Goal: Ask a question

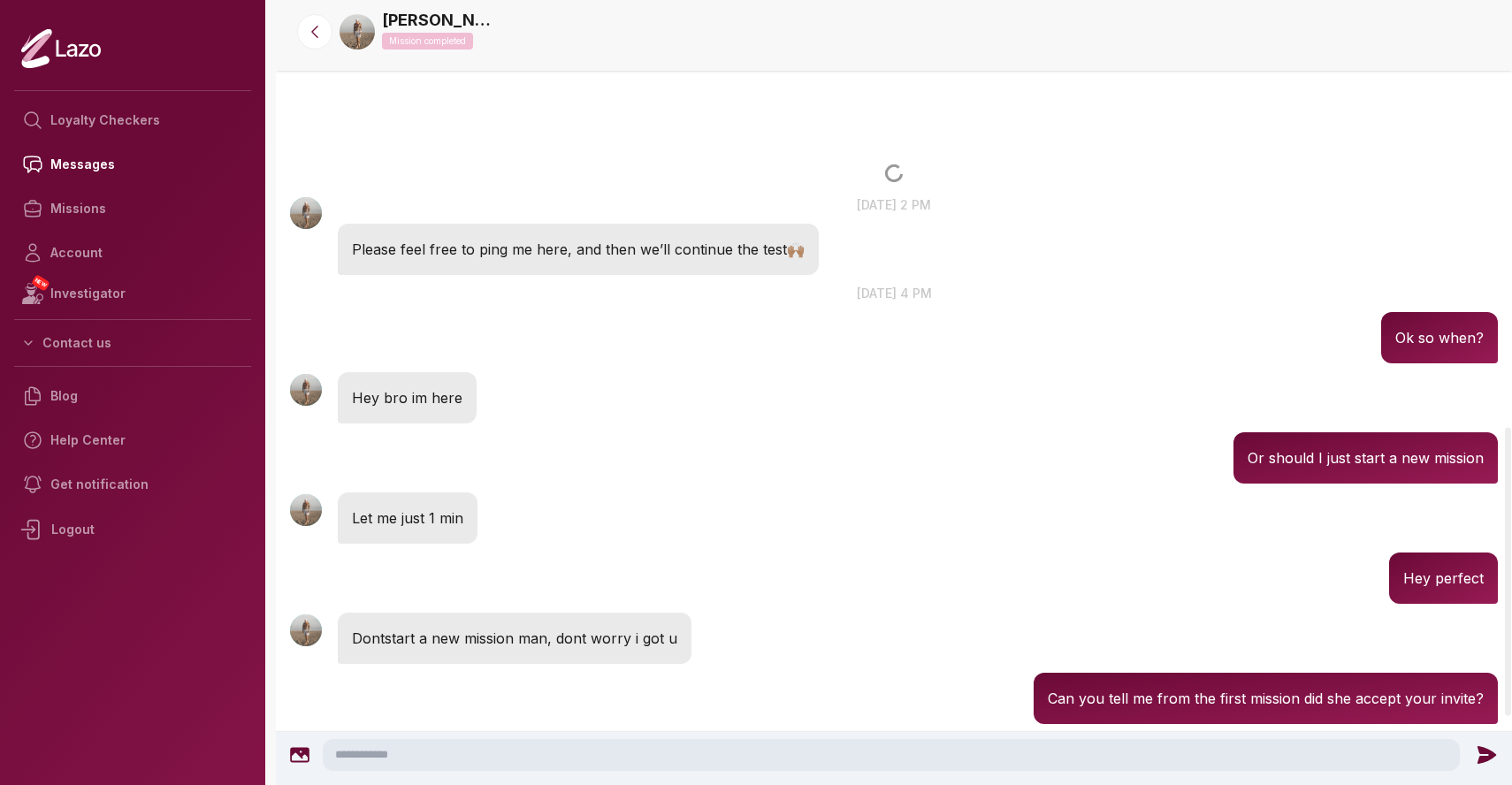
scroll to position [1164, 0]
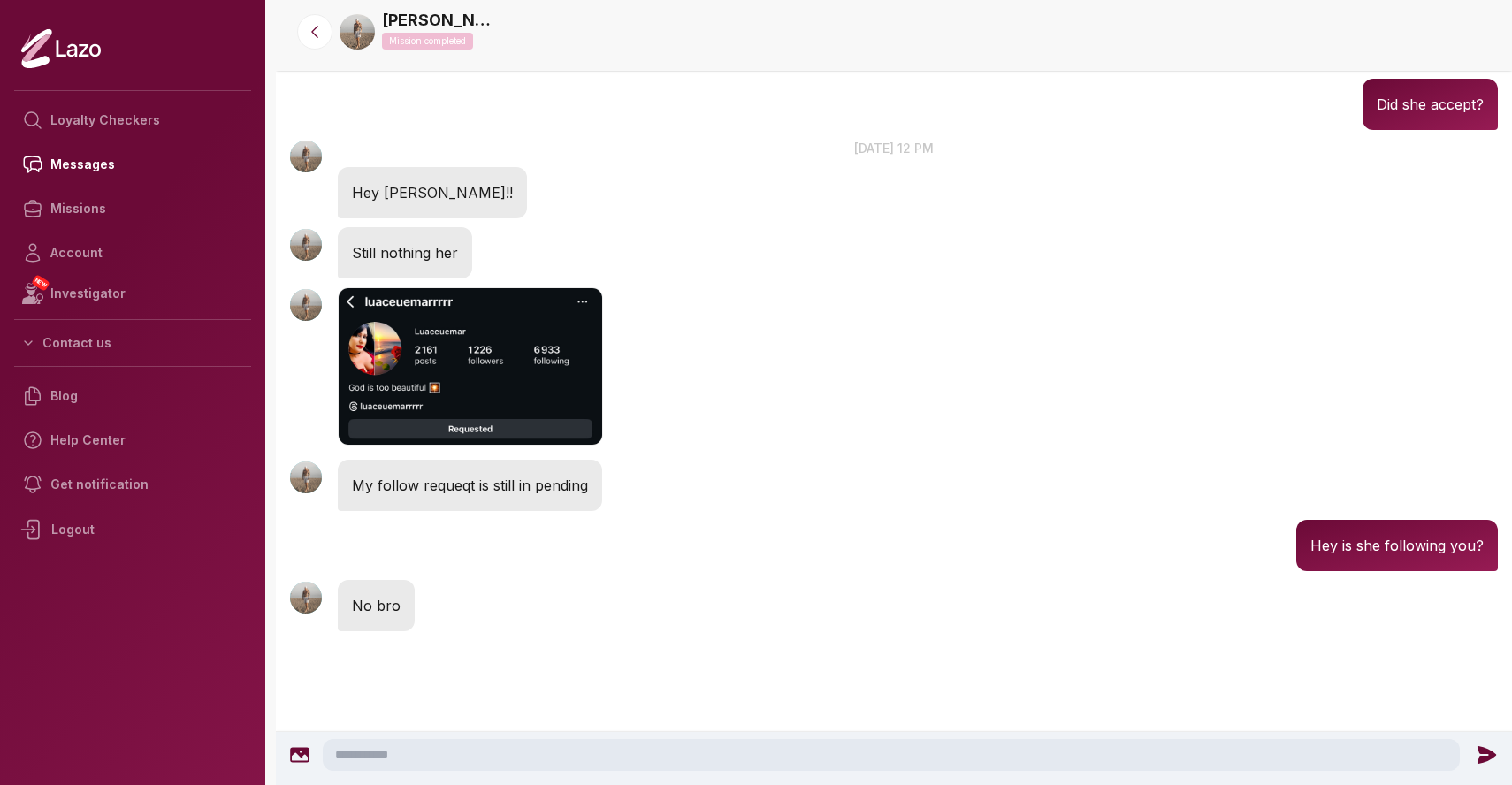
scroll to position [1276, 0]
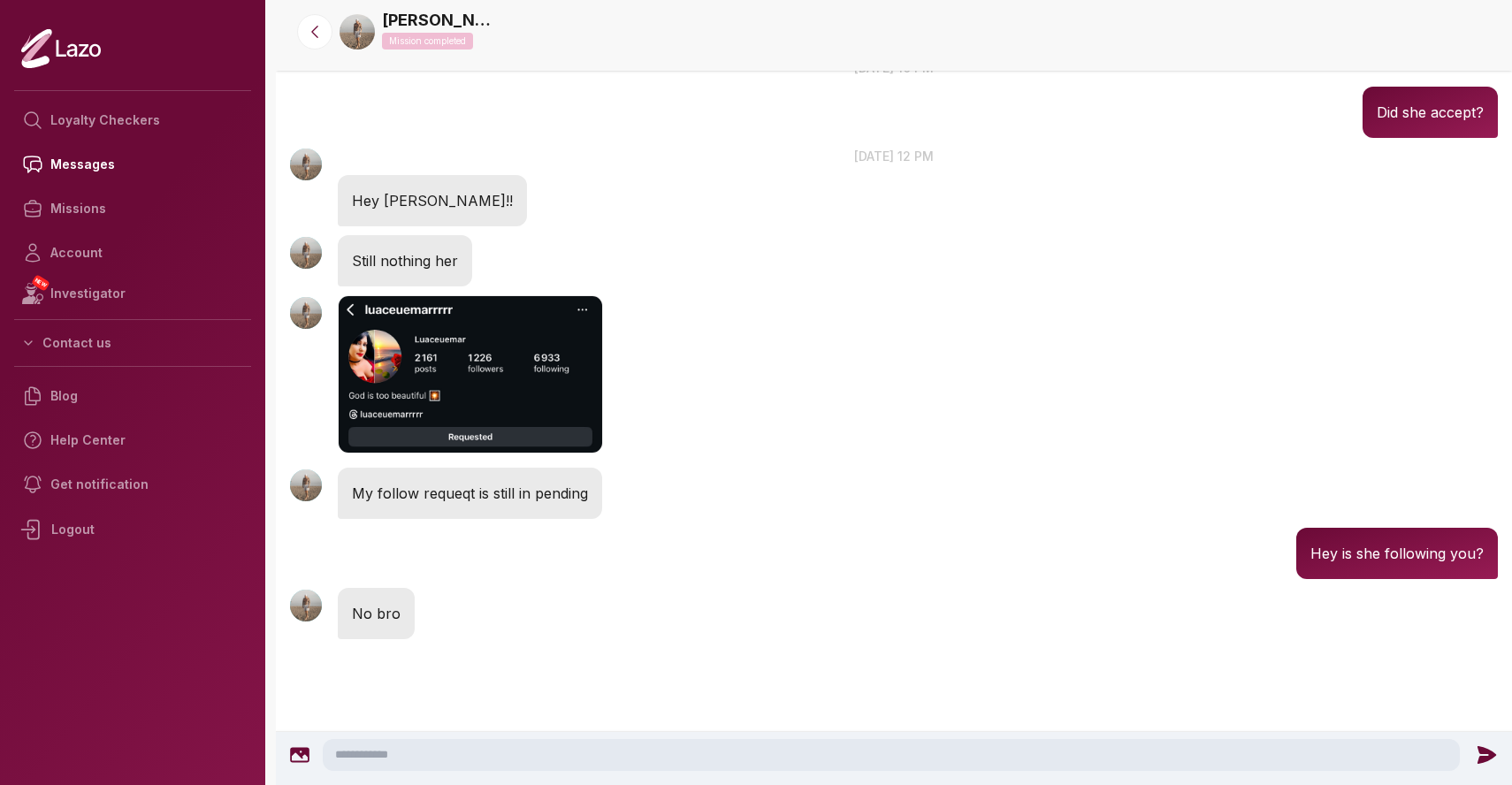
click at [698, 750] on textarea at bounding box center [891, 756] width 1137 height 32
click at [479, 753] on textarea "**********" at bounding box center [894, 756] width 1137 height 32
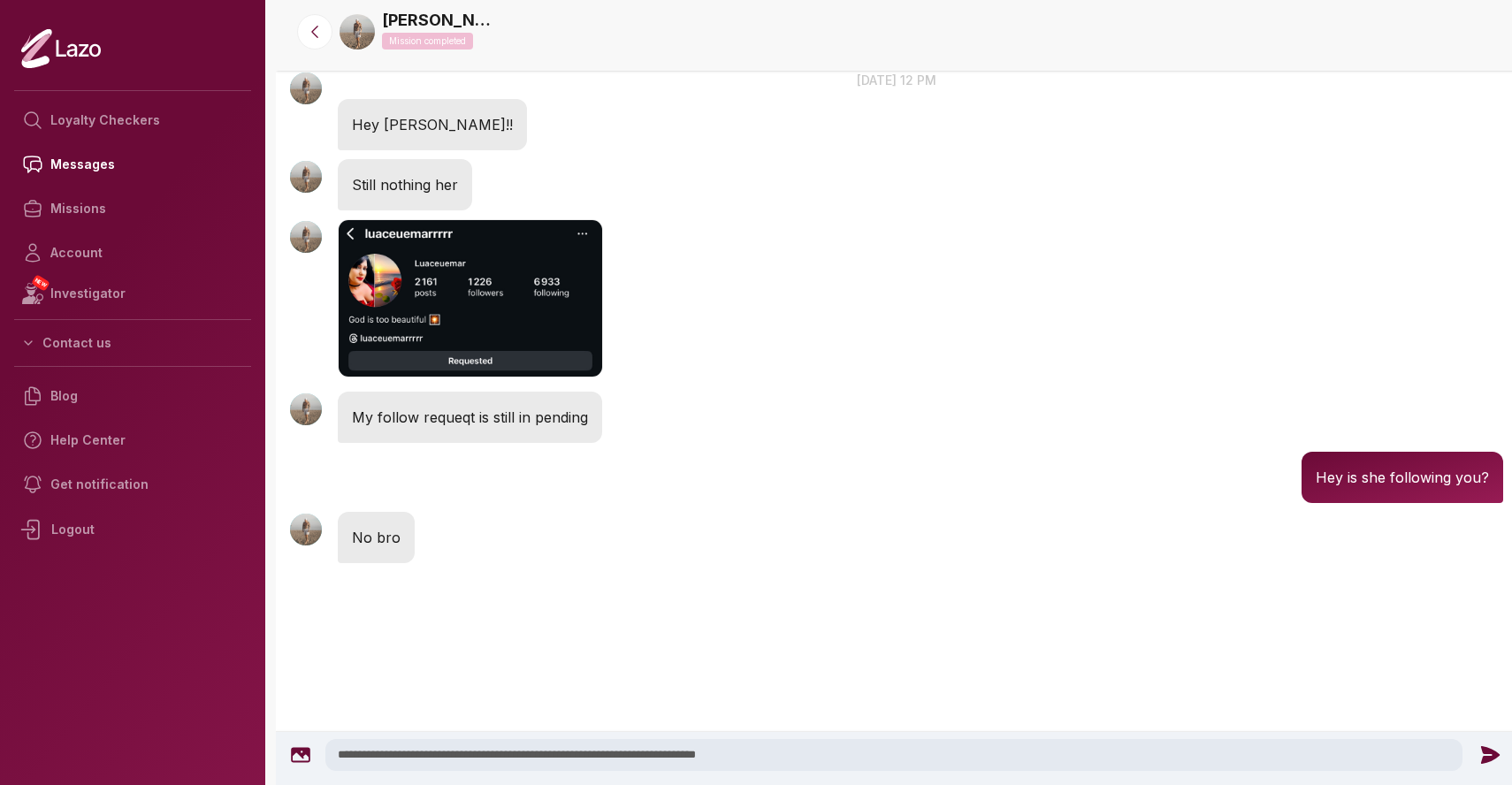
scroll to position [1464, 0]
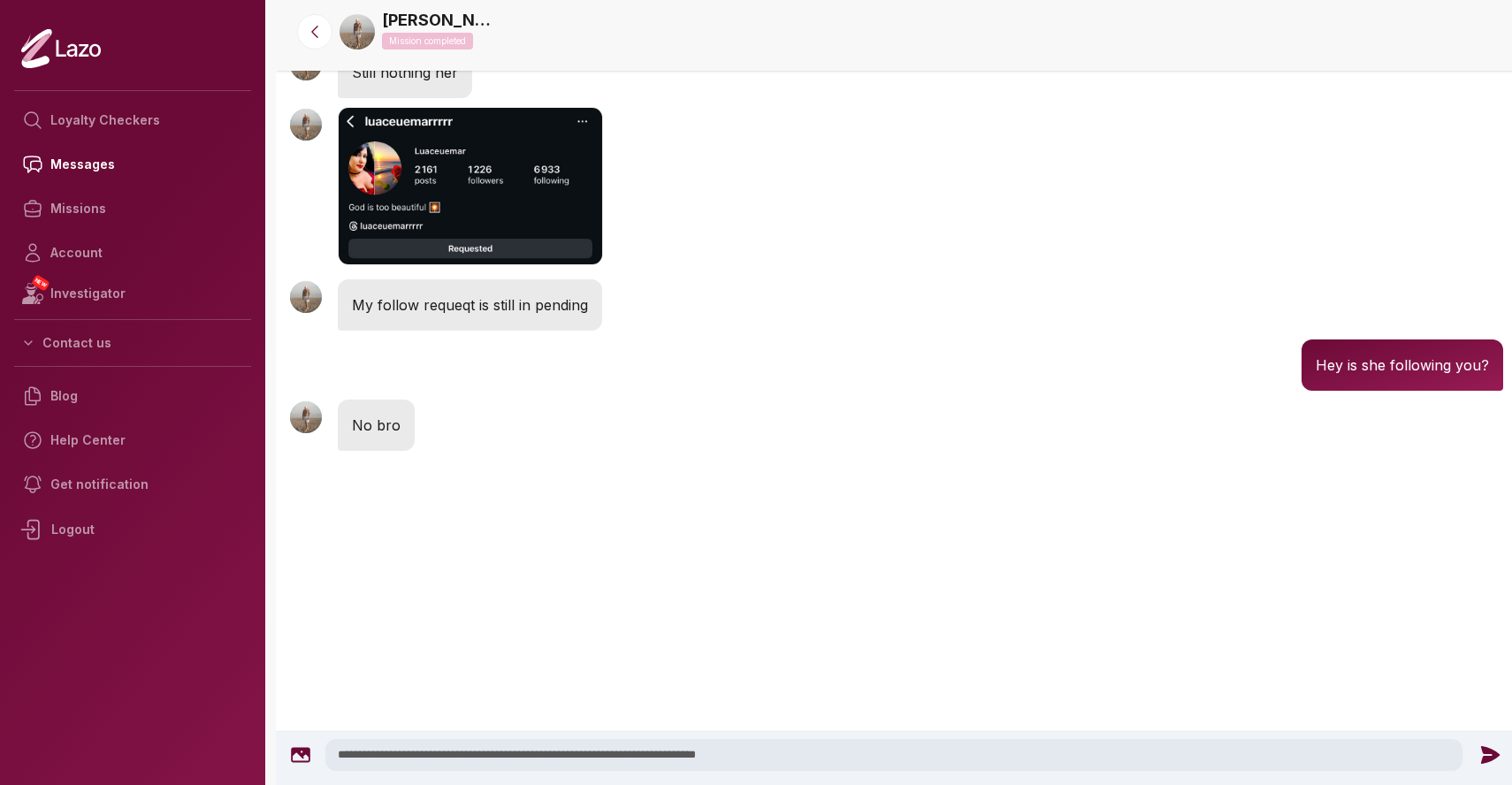
type textarea "**********"
click at [1483, 753] on icon at bounding box center [1490, 756] width 19 height 18
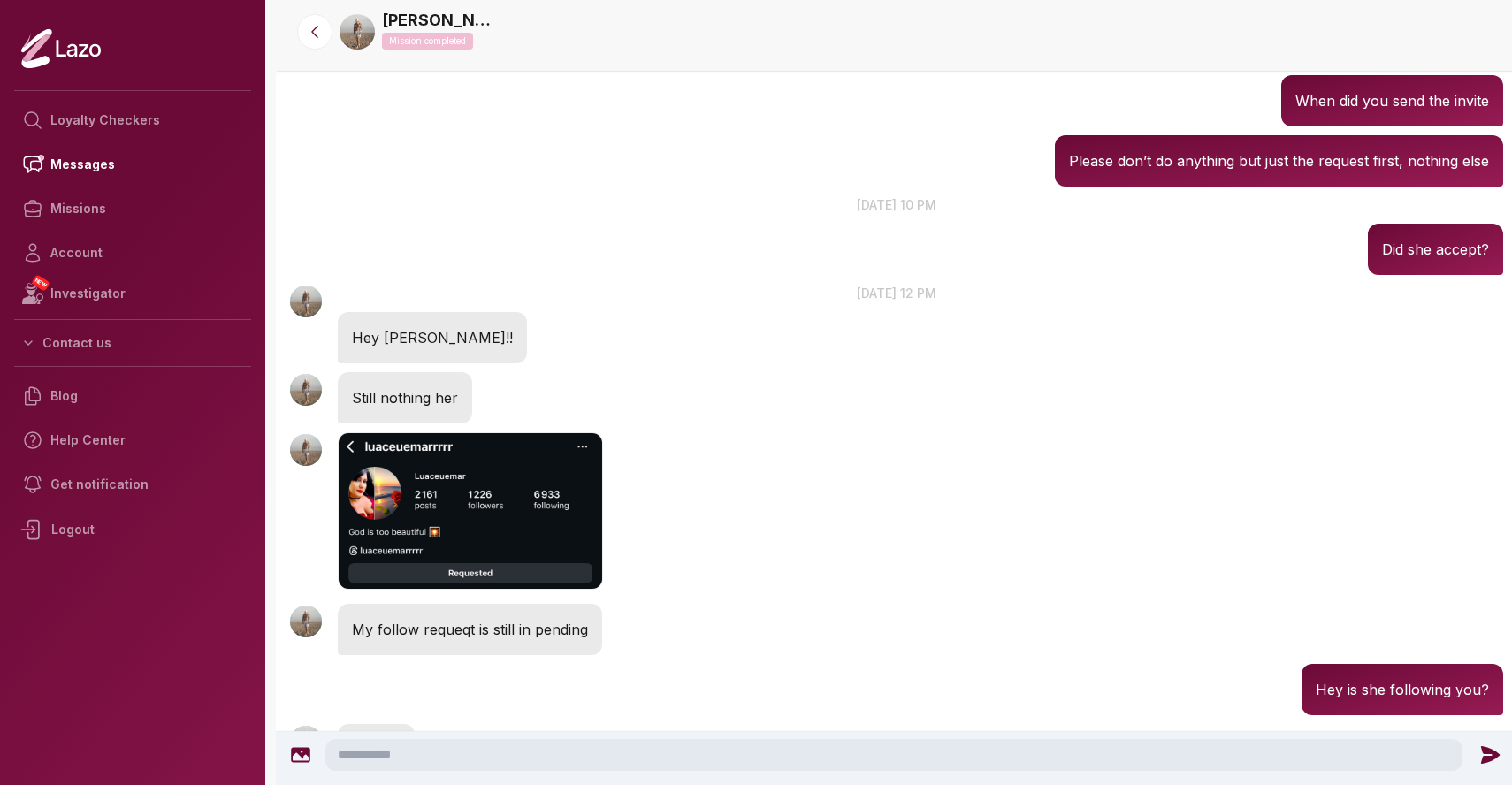
scroll to position [3646, 0]
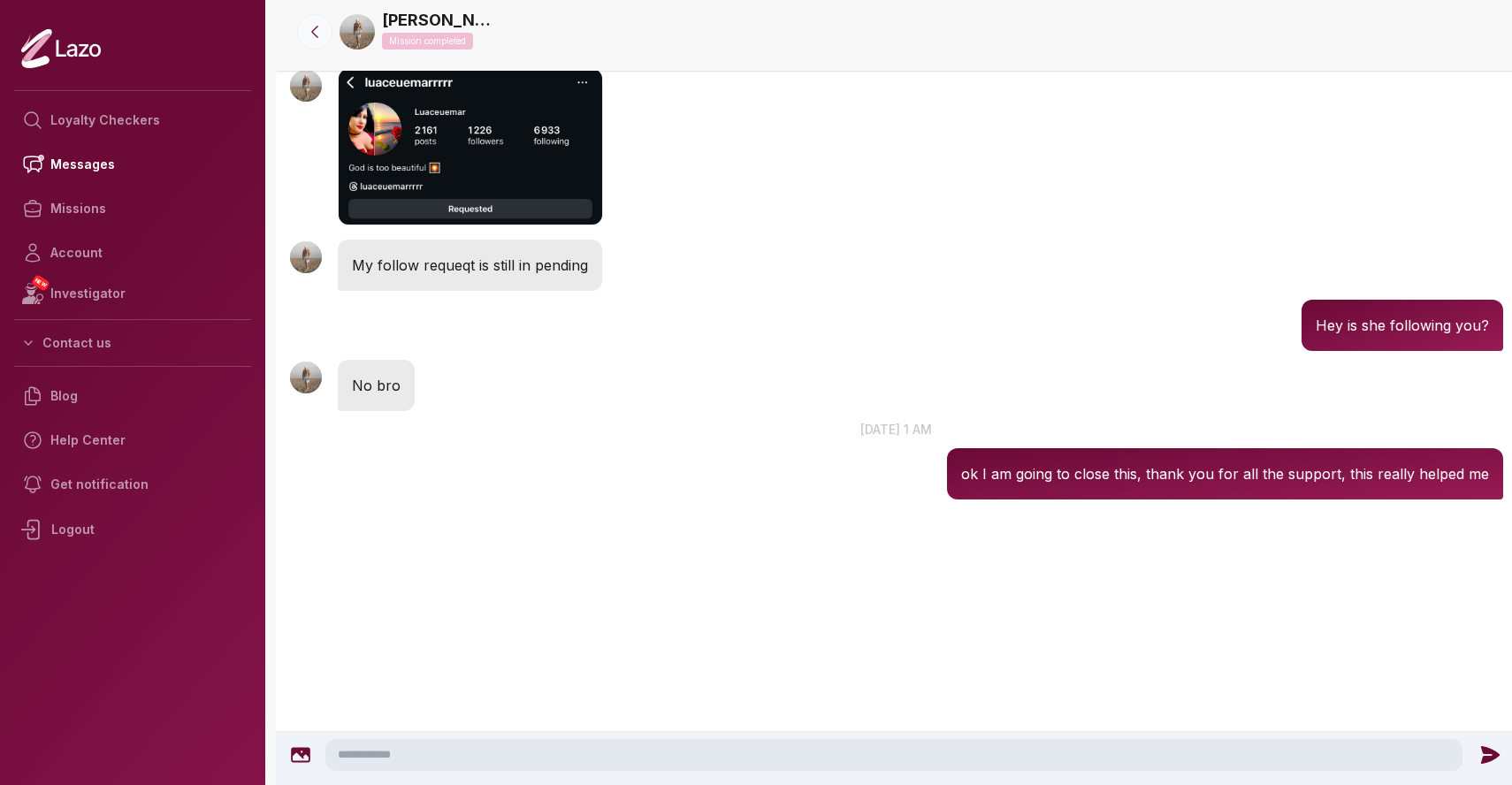
click at [315, 29] on icon at bounding box center [315, 32] width 18 height 18
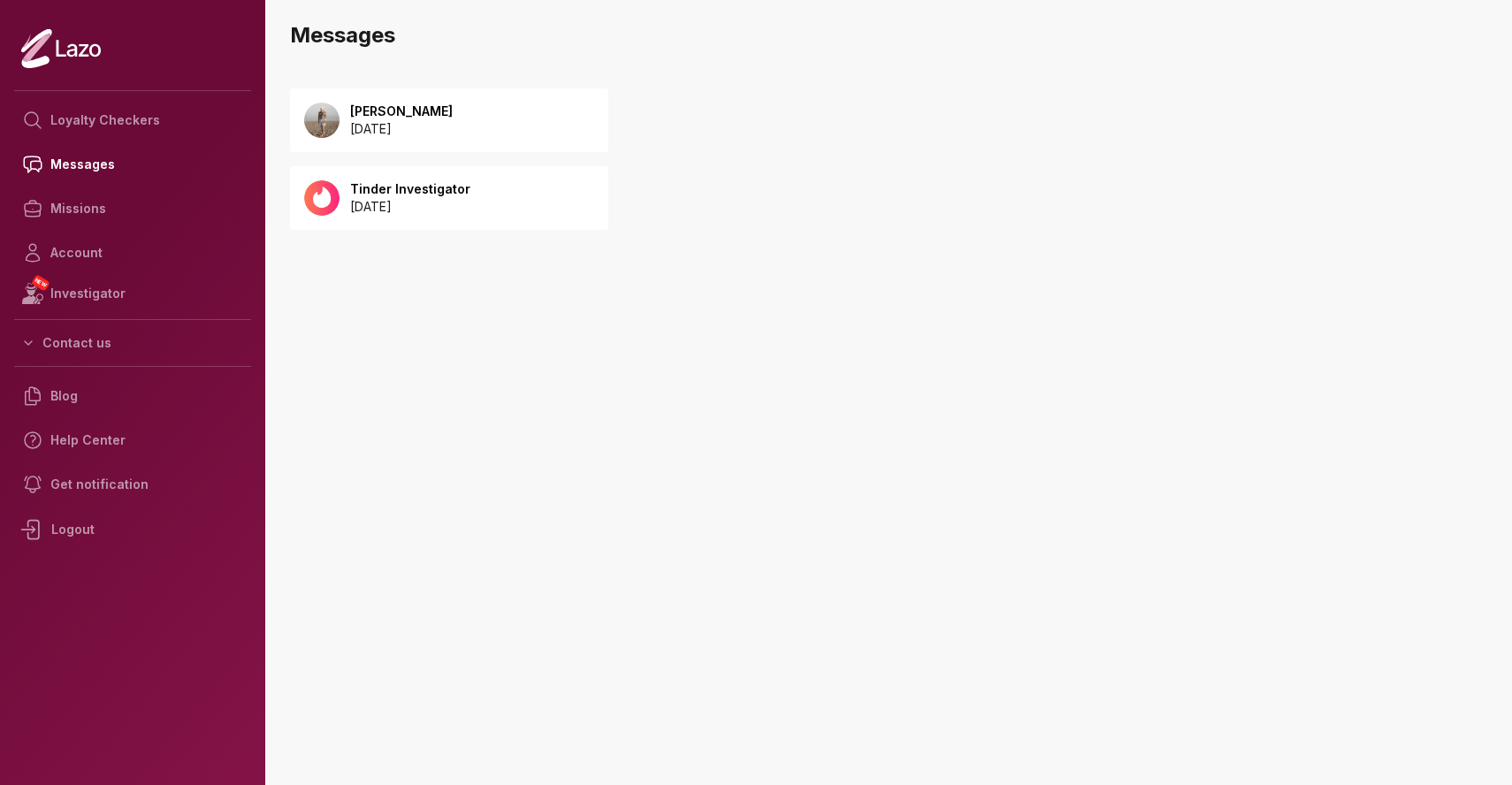
click at [428, 129] on p "2025 September 20" at bounding box center [402, 130] width 103 height 18
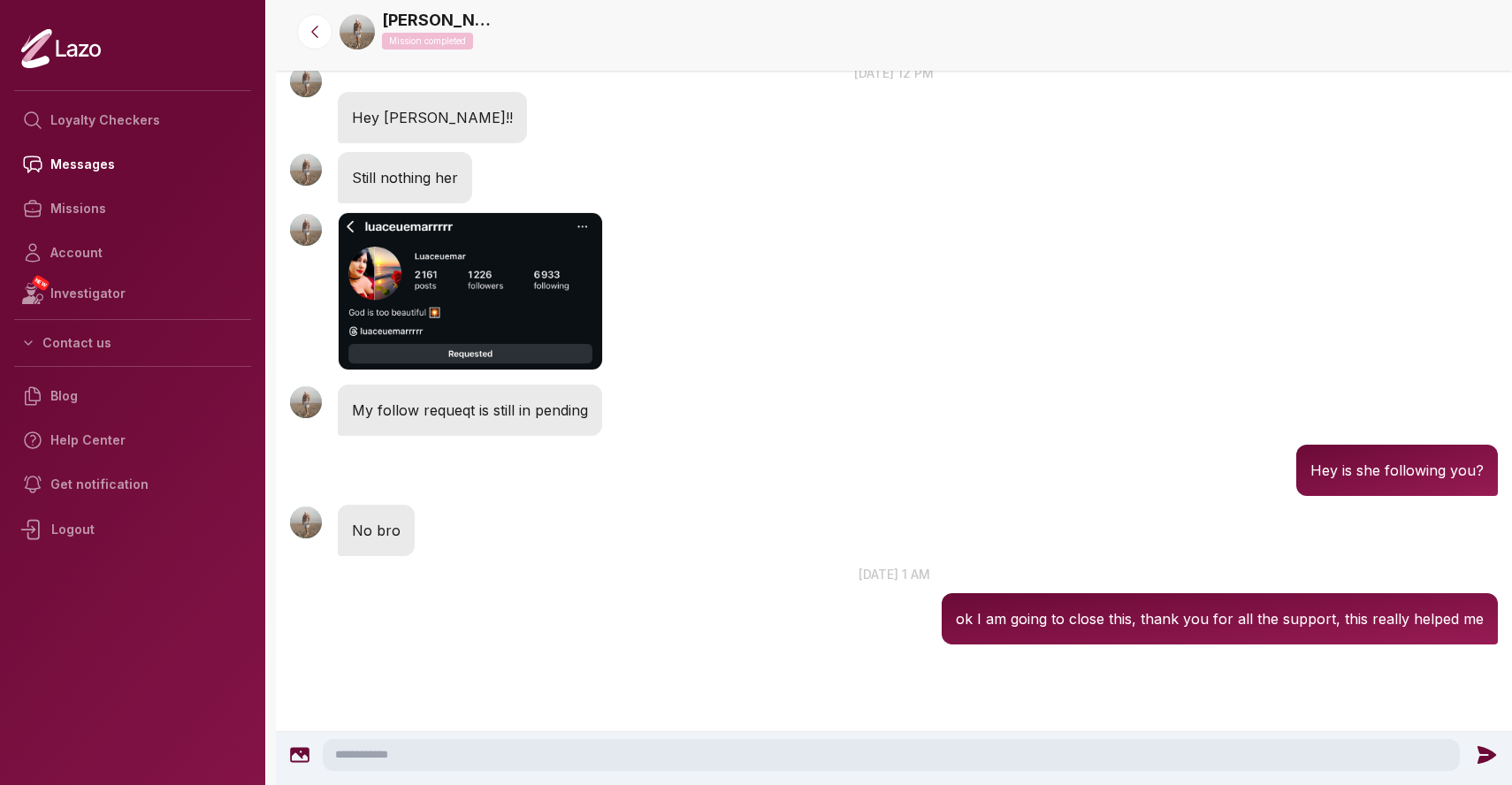
scroll to position [1276, 0]
